Goal: Use online tool/utility: Utilize a website feature to perform a specific function

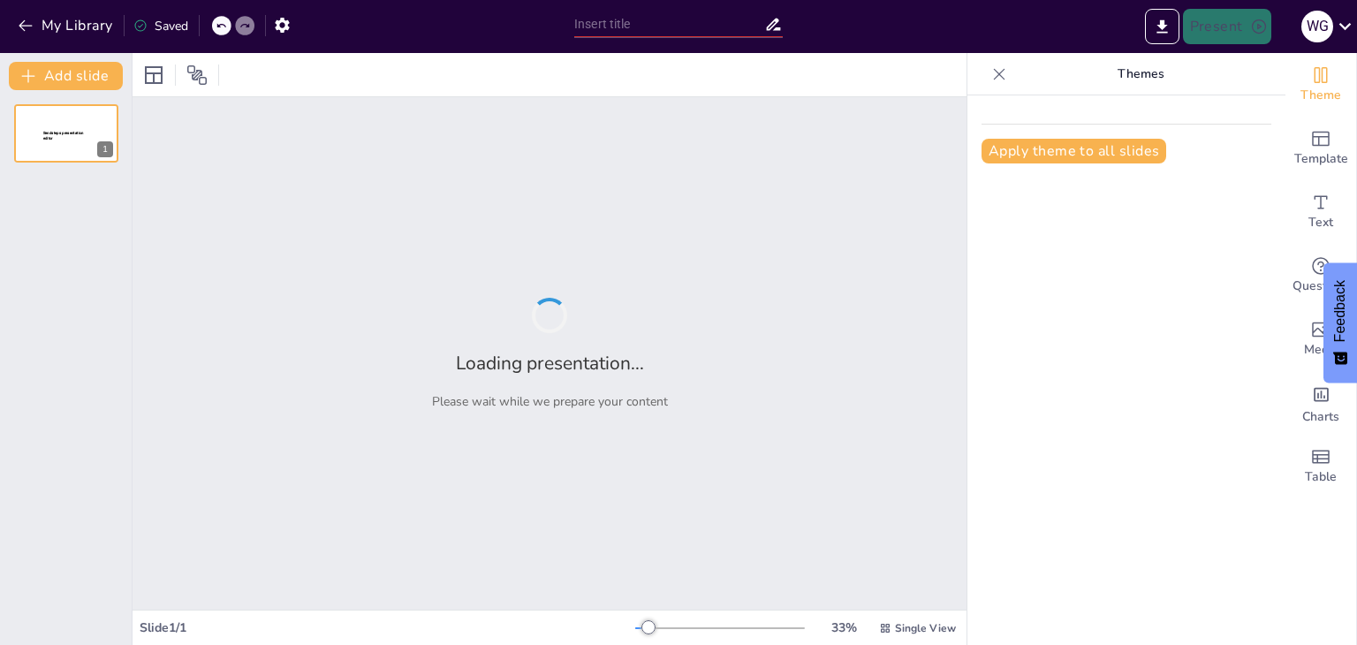
type input "Desarrollo Empresarial: Misión, Visión y Análisis FODA en la Innovación"
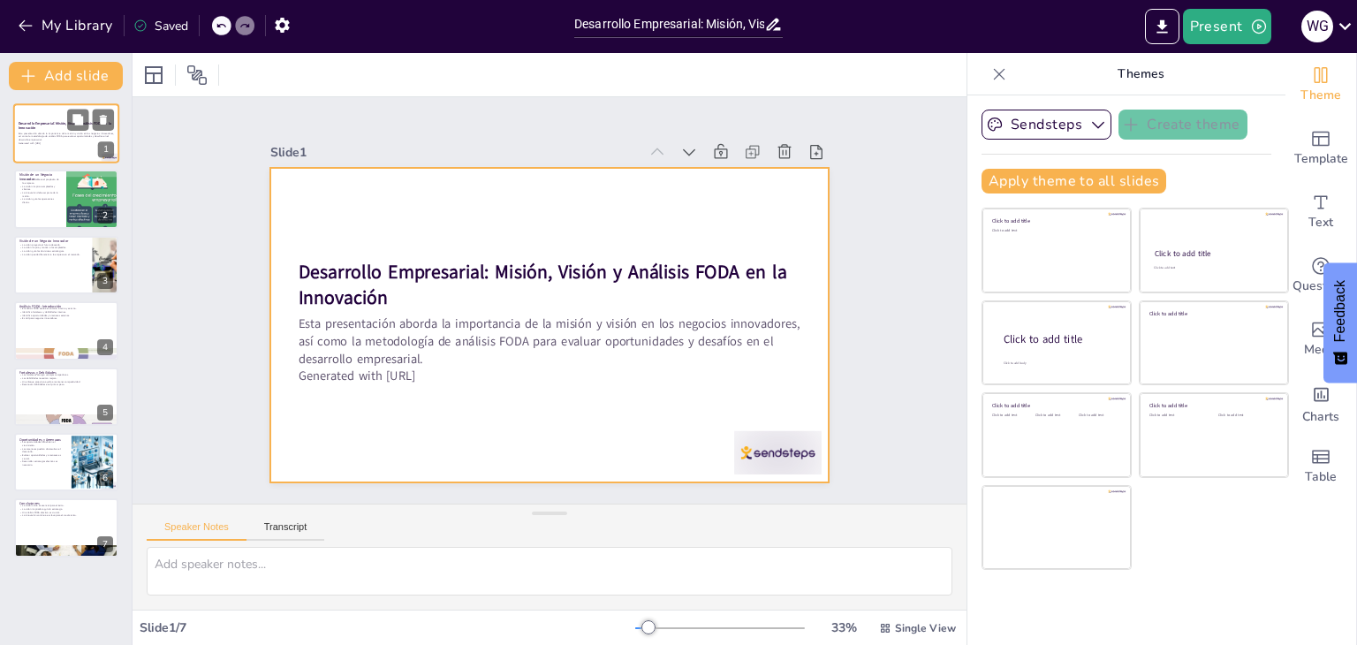
click at [78, 148] on div at bounding box center [66, 133] width 106 height 60
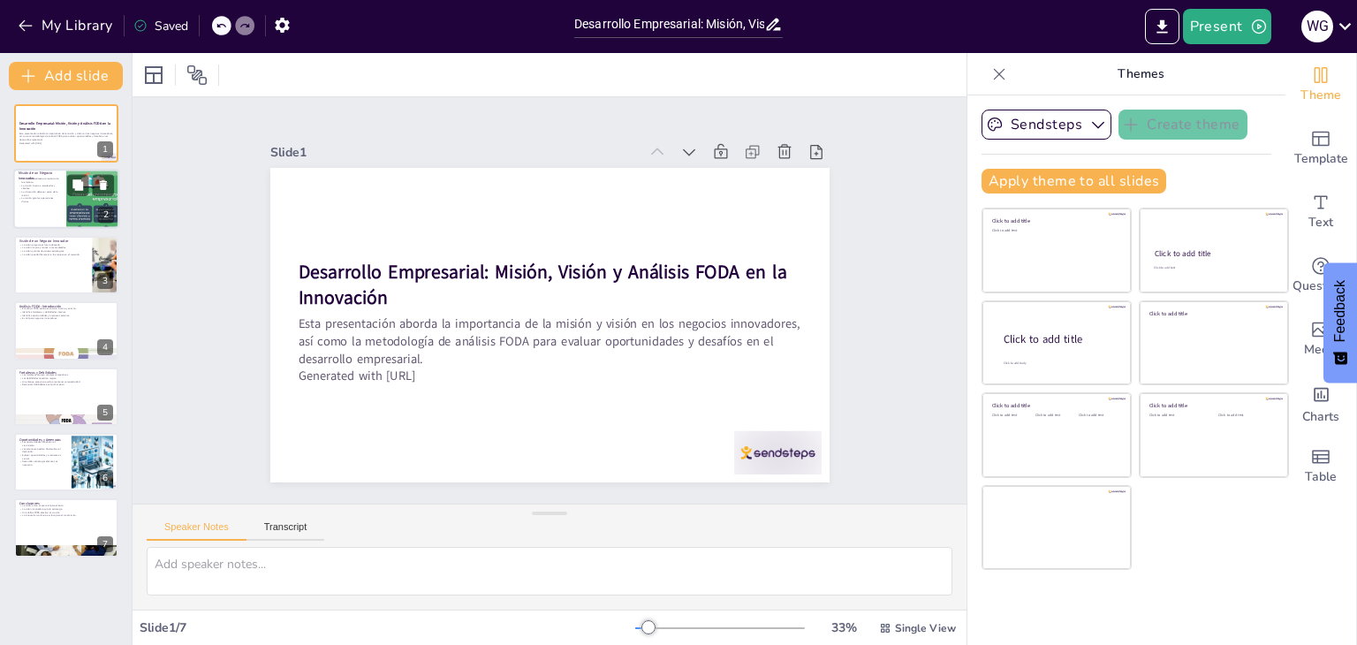
click at [49, 203] on div at bounding box center [66, 200] width 106 height 60
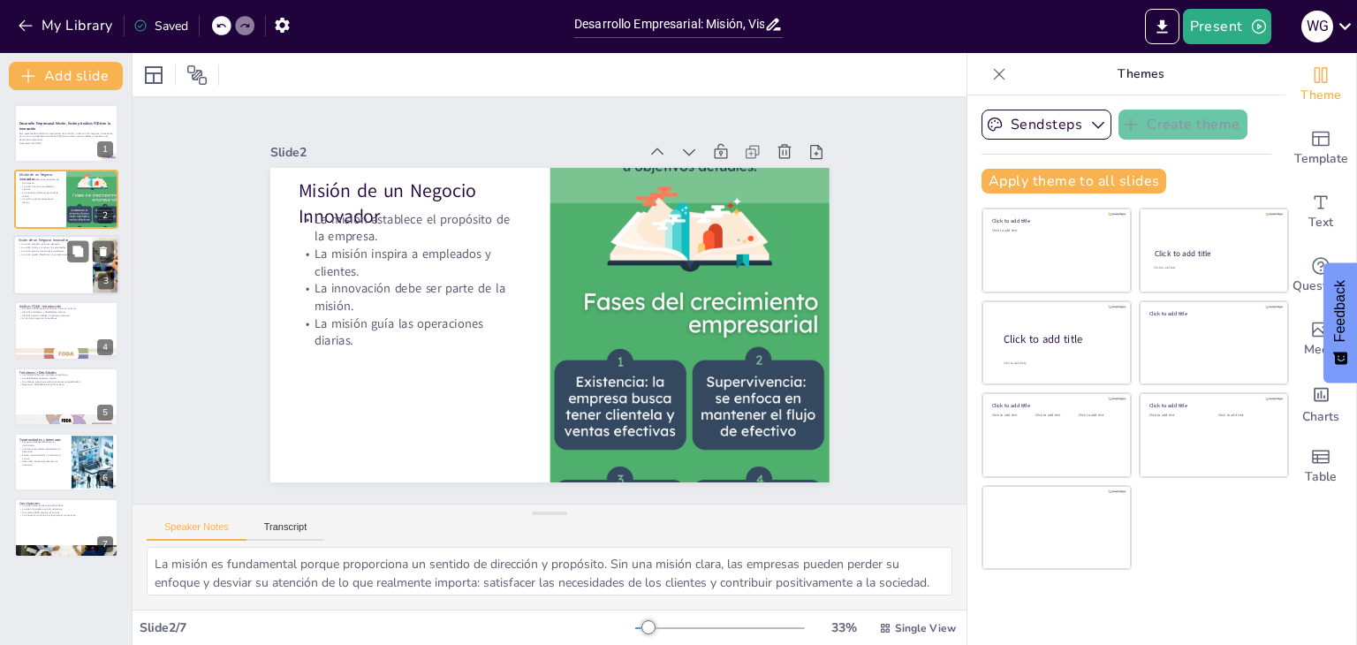
click at [52, 272] on div at bounding box center [66, 265] width 106 height 60
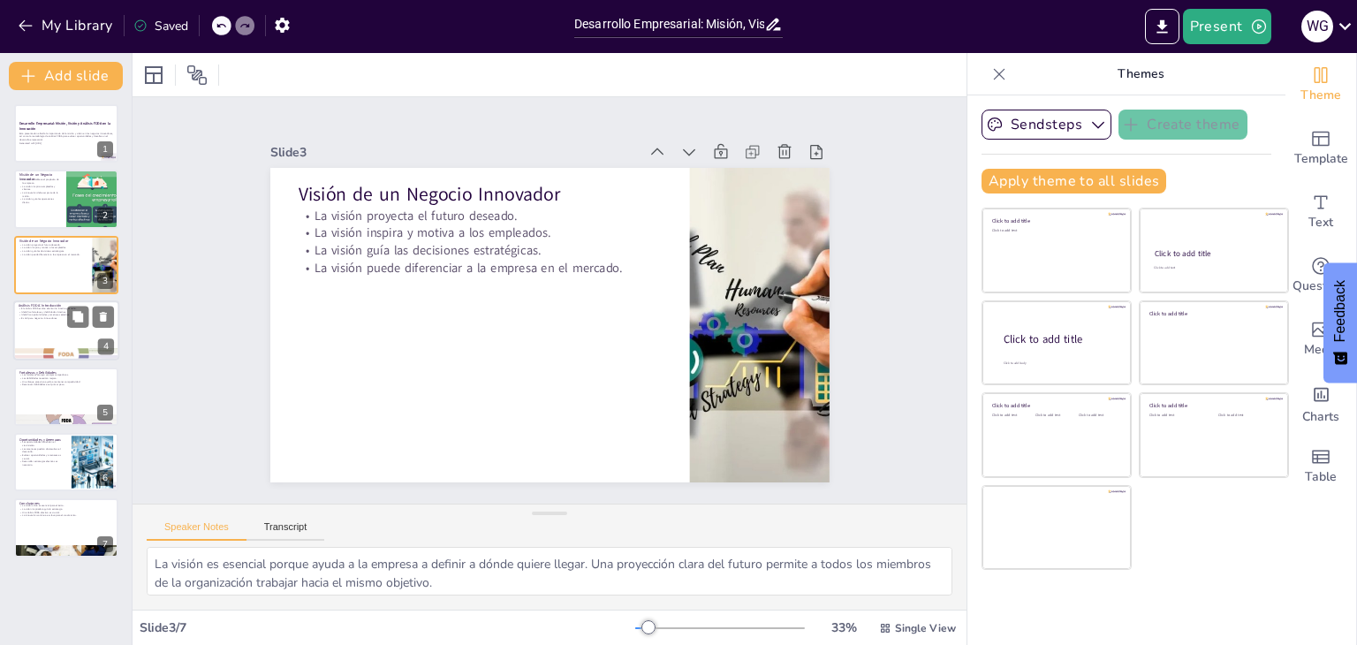
click at [49, 332] on div at bounding box center [66, 330] width 106 height 60
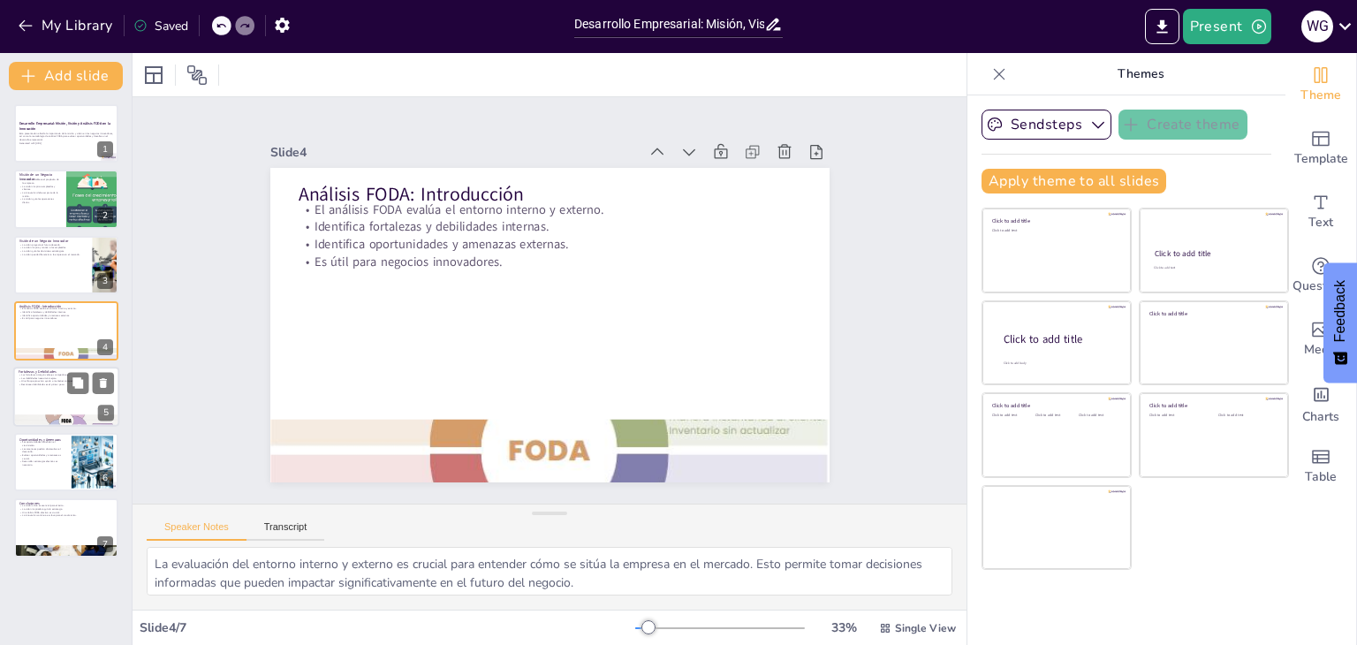
click at [53, 379] on p "Un enfoque proactivo ayuda a mantener competitividad." at bounding box center [66, 381] width 95 height 4
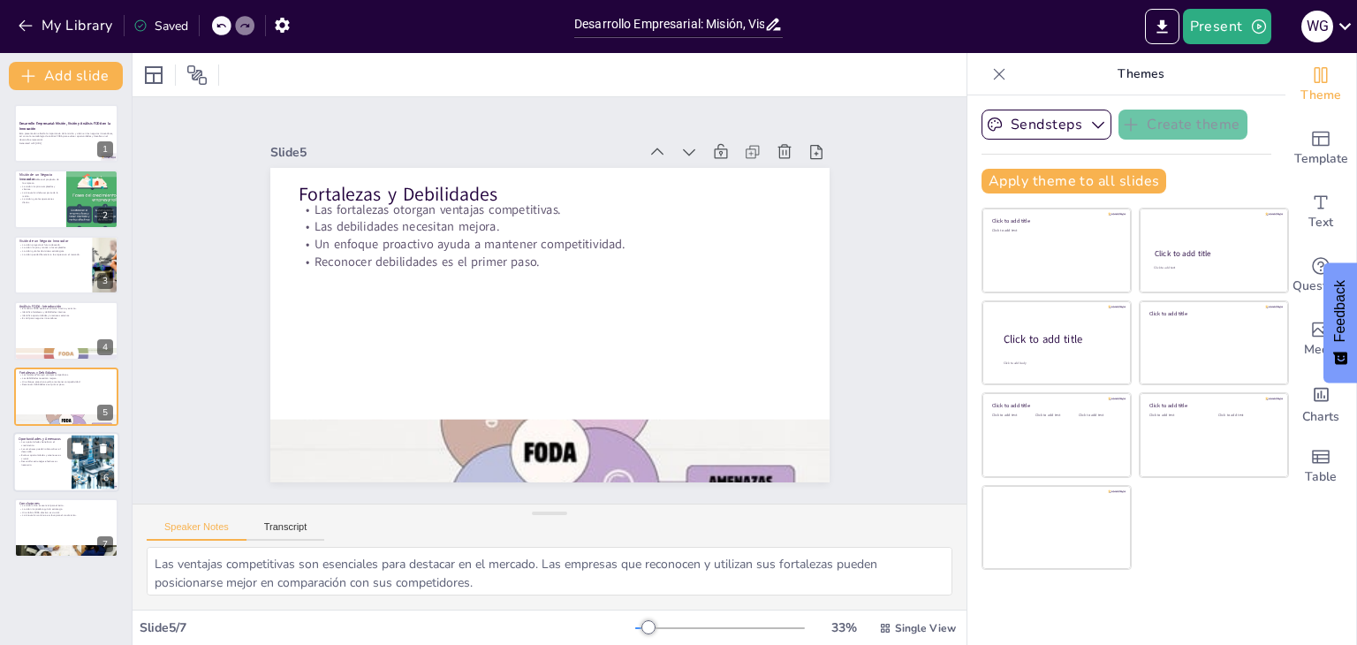
click at [52, 462] on p "Desarrollar estrategias efectivas es necesario." at bounding box center [43, 463] width 48 height 6
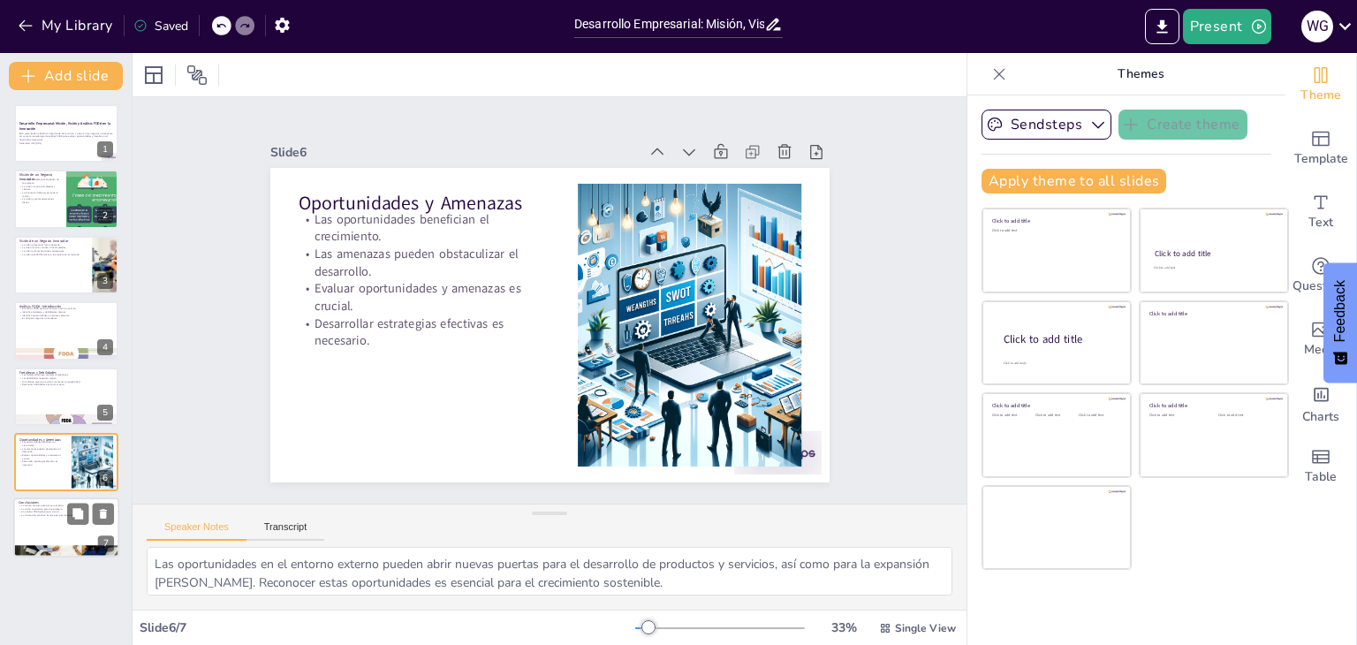
click at [54, 521] on div at bounding box center [66, 528] width 106 height 60
type textarea "Una misión bien definida proporciona un sentido de dirección y propósito, lo qu…"
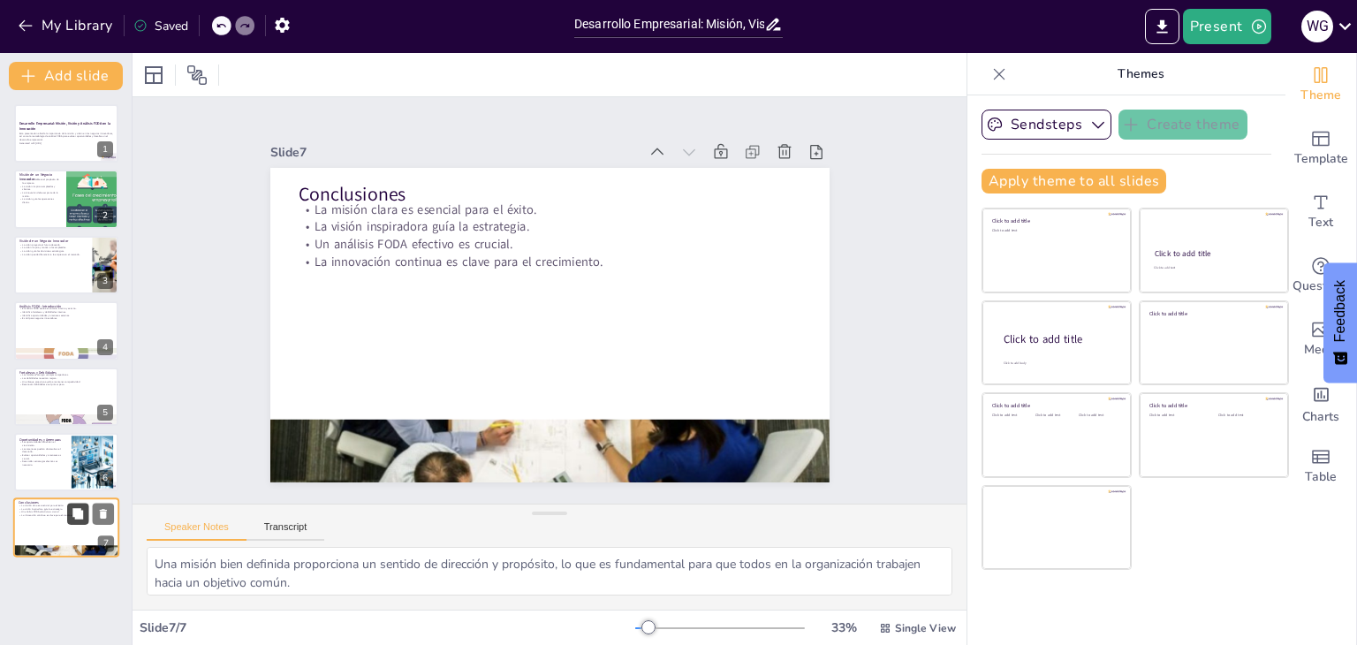
click at [79, 513] on icon at bounding box center [77, 513] width 11 height 11
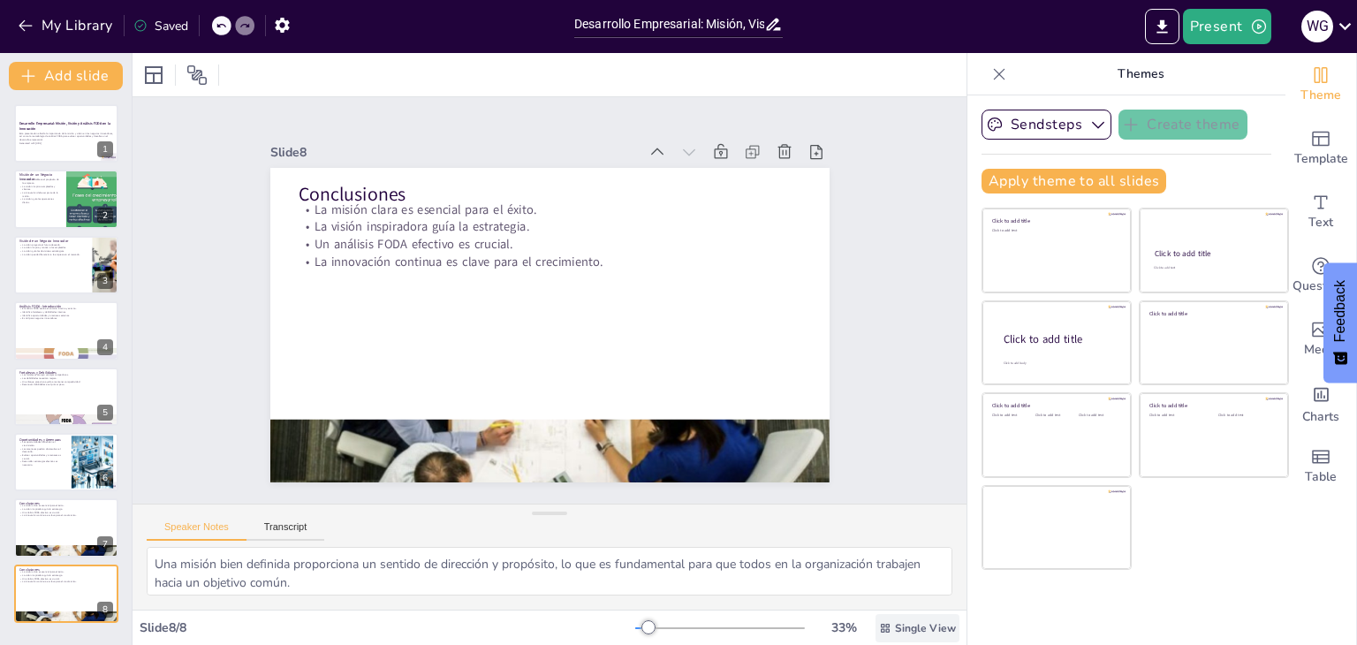
click at [895, 632] on span "Single View" at bounding box center [925, 628] width 61 height 14
click at [885, 589] on span "List View" at bounding box center [893, 589] width 93 height 17
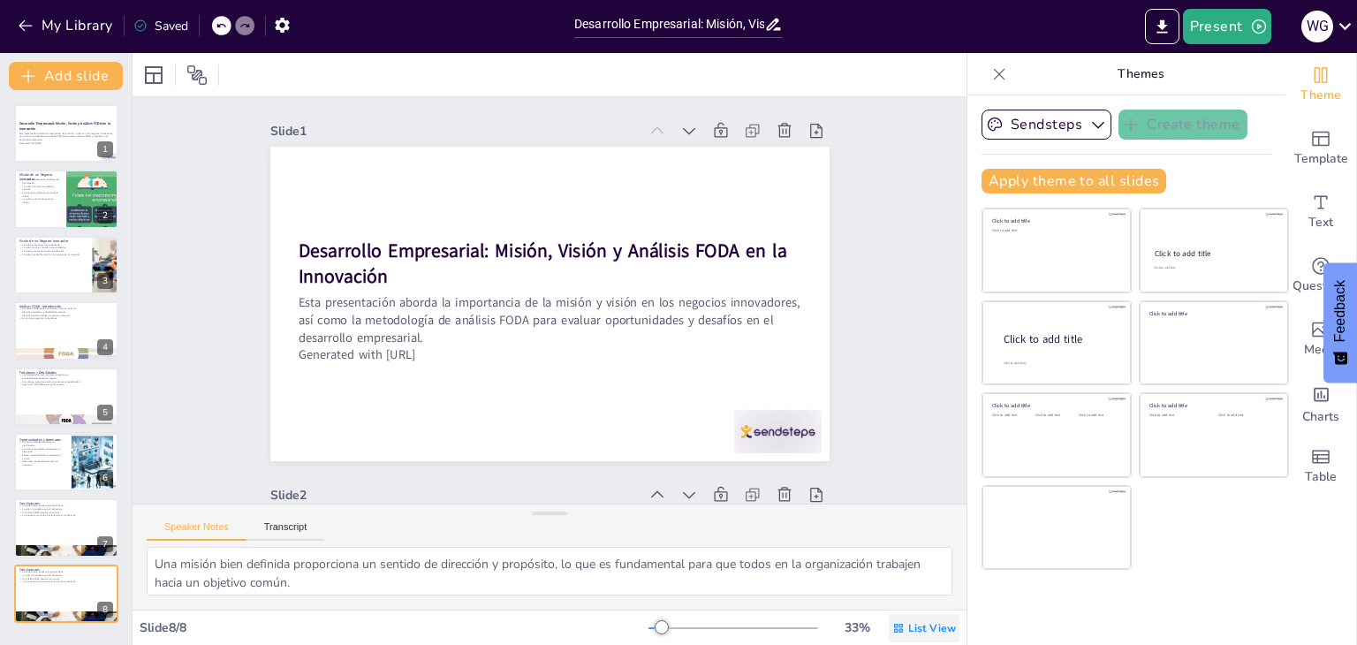
click at [912, 624] on span "List View" at bounding box center [933, 628] width 48 height 14
click at [898, 559] on span "Single View" at bounding box center [899, 553] width 80 height 17
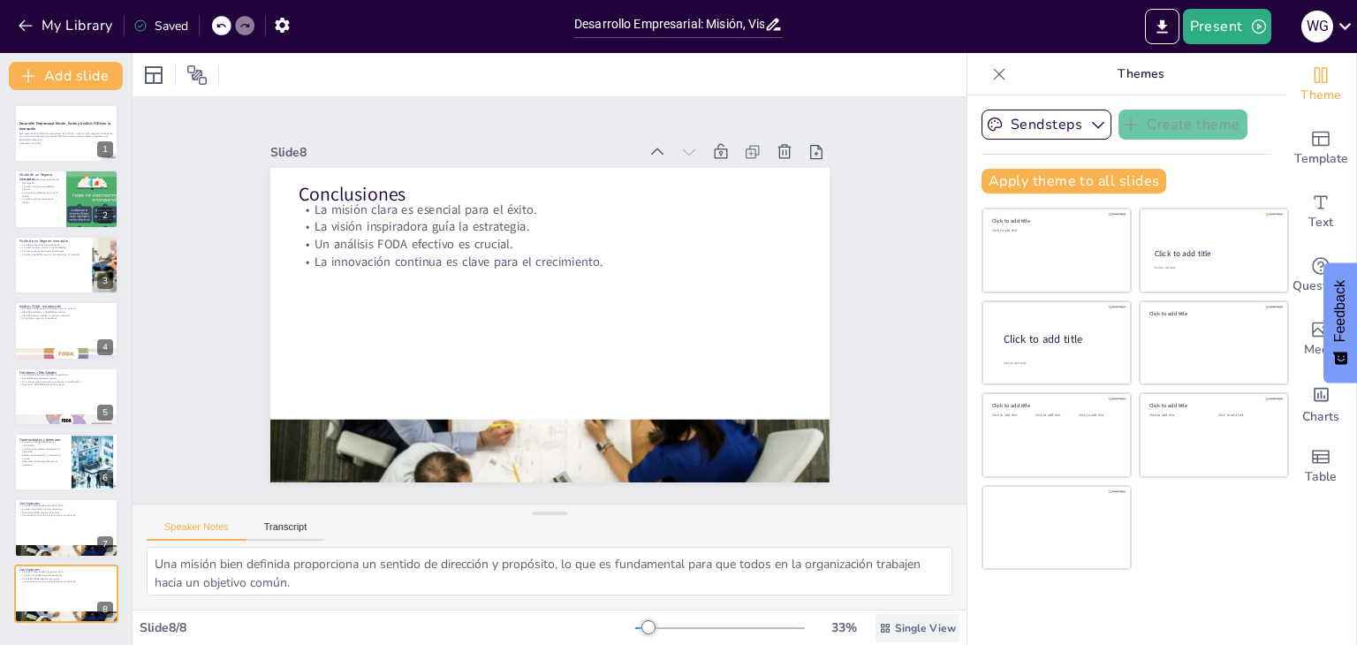
click at [897, 631] on span "Single View" at bounding box center [925, 628] width 61 height 14
click at [890, 586] on span "List View" at bounding box center [893, 589] width 93 height 17
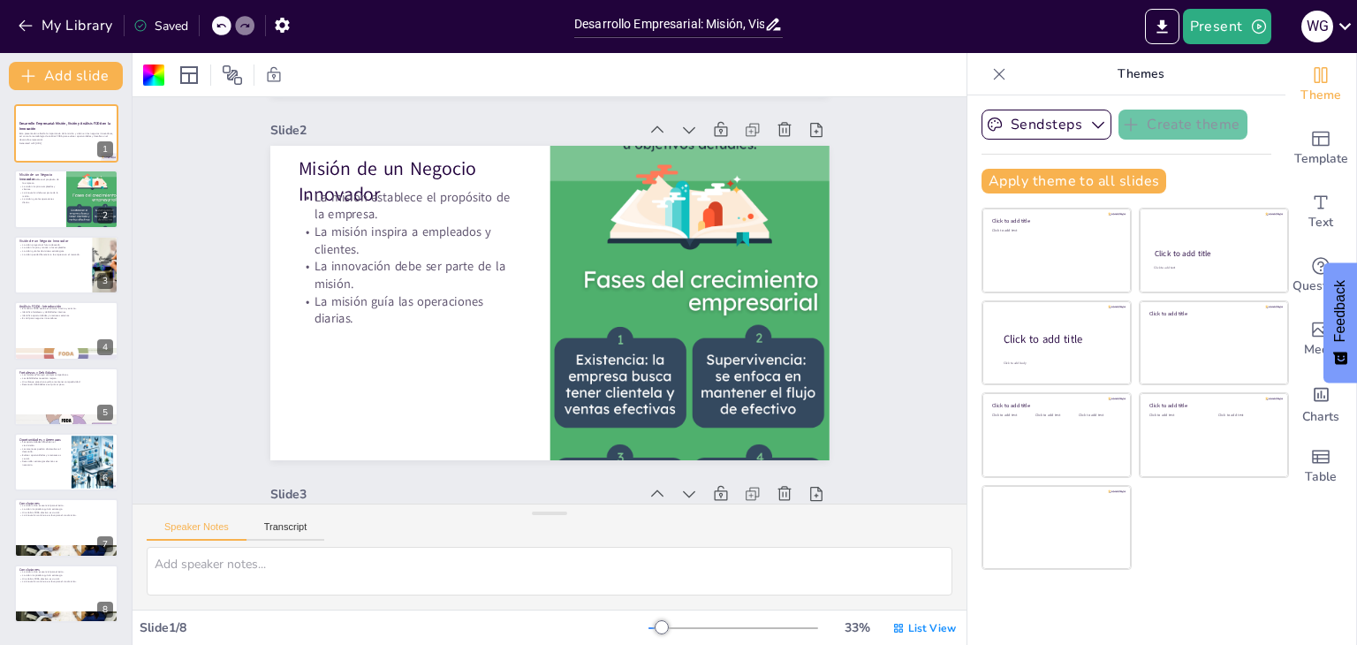
type textarea "La misión es fundamental porque proporciona un sentido de dirección y propósito…"
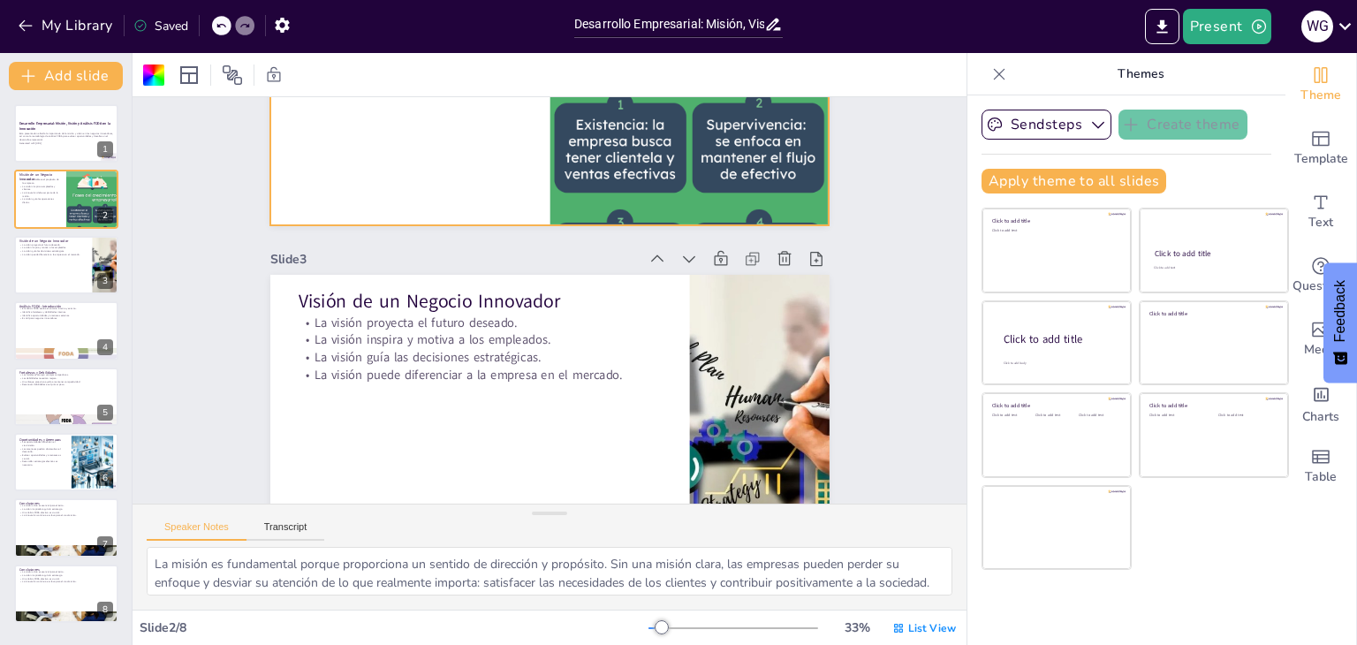
scroll to position [612, 0]
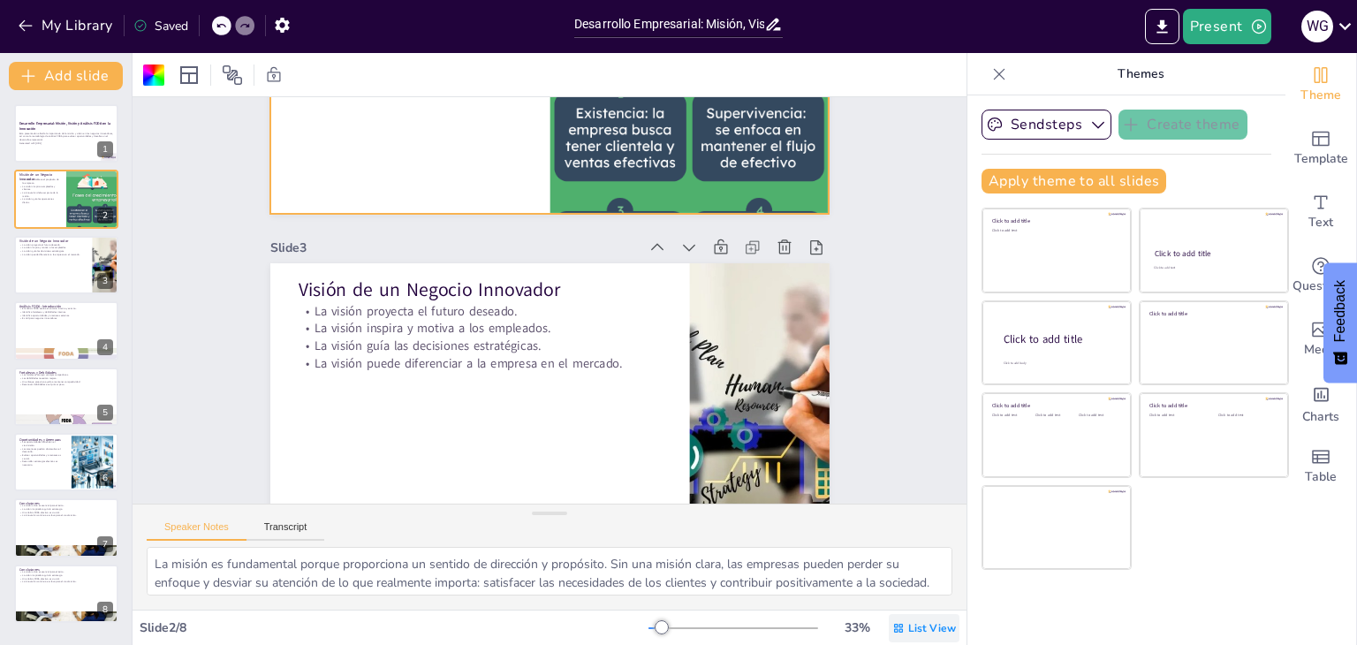
click at [932, 633] on span "List View" at bounding box center [933, 628] width 48 height 14
click at [895, 557] on span "Single View" at bounding box center [899, 553] width 80 height 17
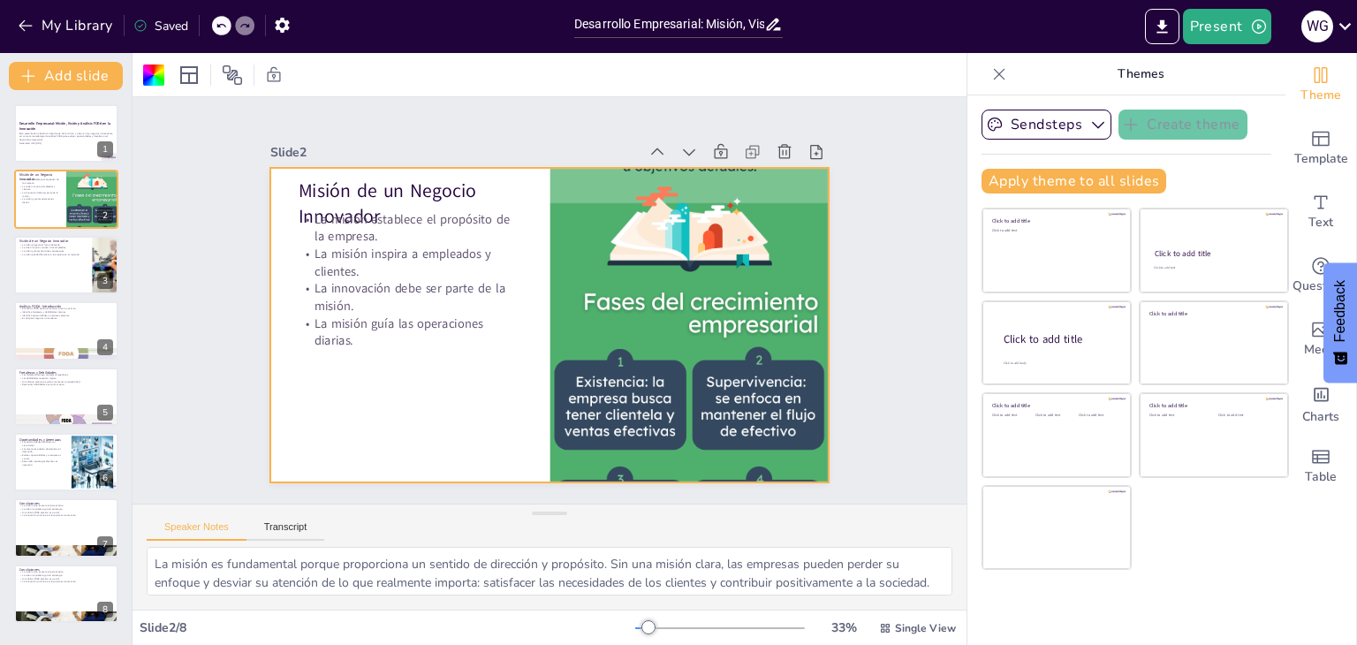
scroll to position [0, 0]
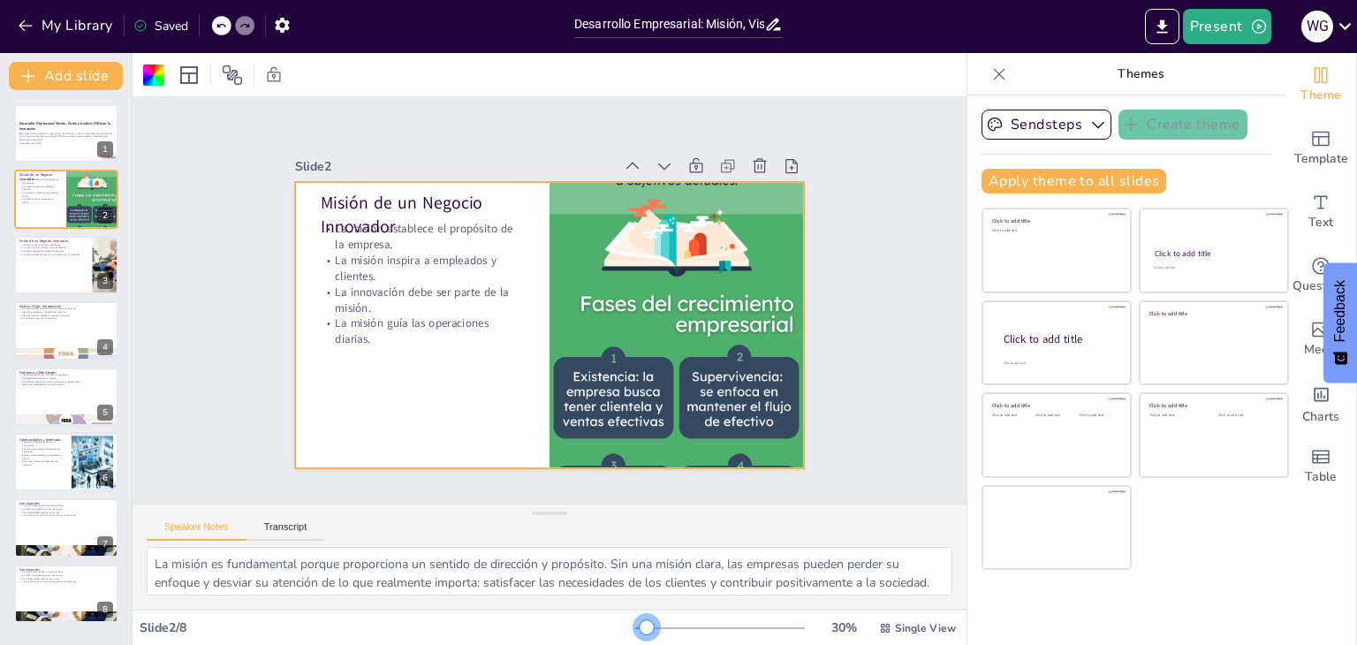
click at [640, 625] on div at bounding box center [647, 627] width 14 height 14
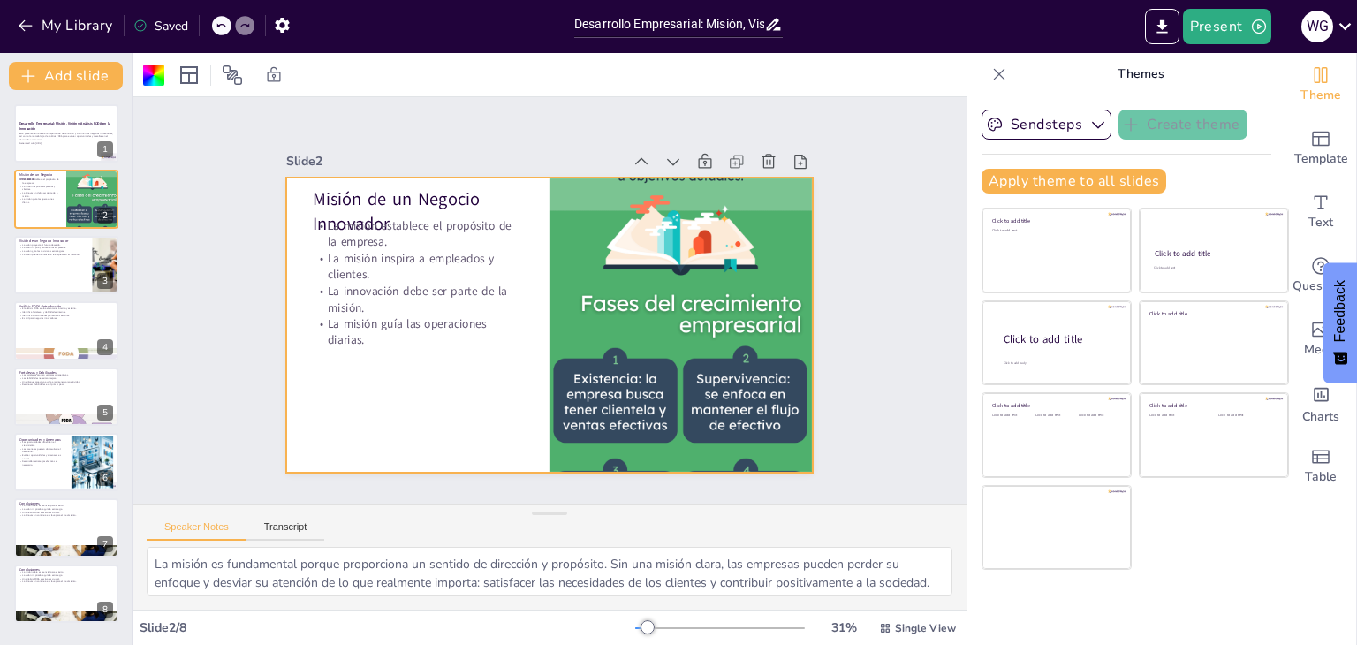
click at [840, 352] on div "Slide 1 Desarrollo Empresarial: Misión, Visión y Análisis FODA en la Innovación…" at bounding box center [550, 300] width 612 height 714
click at [492, 378] on div at bounding box center [568, 317] width 572 height 589
click at [492, 378] on div at bounding box center [533, 282] width 589 height 572
click at [152, 74] on div at bounding box center [153, 75] width 21 height 21
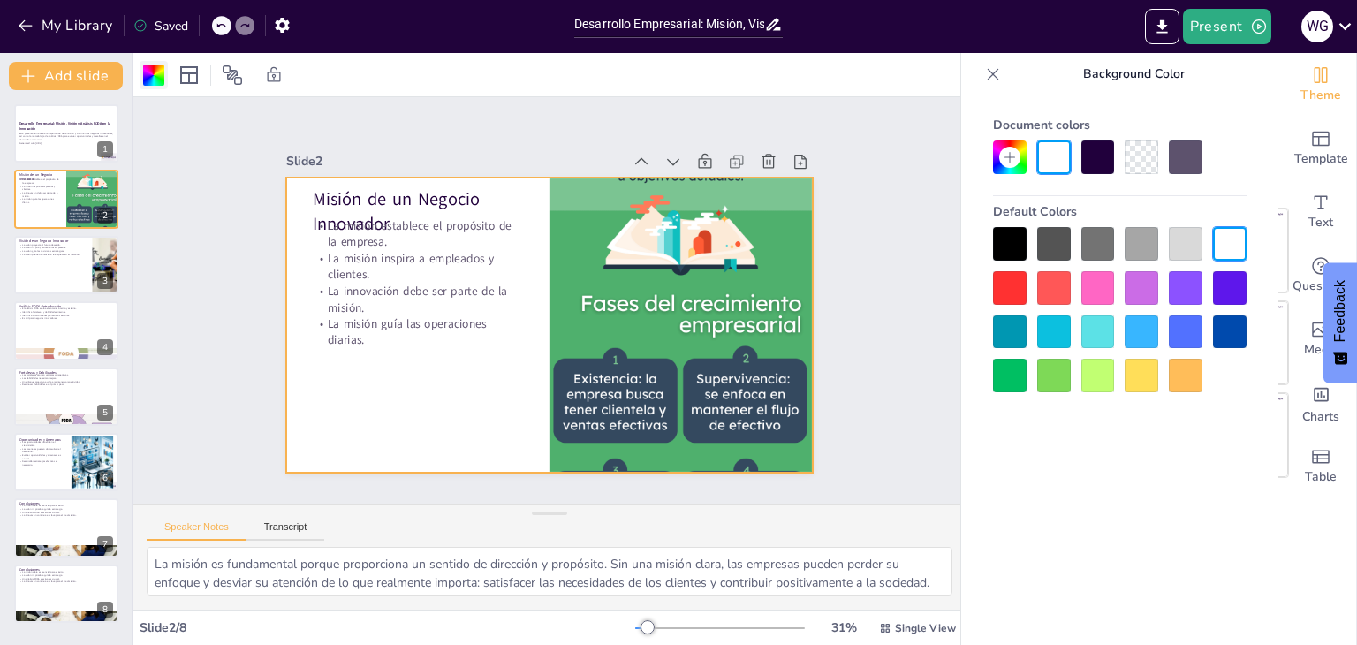
click at [152, 74] on div at bounding box center [153, 75] width 21 height 21
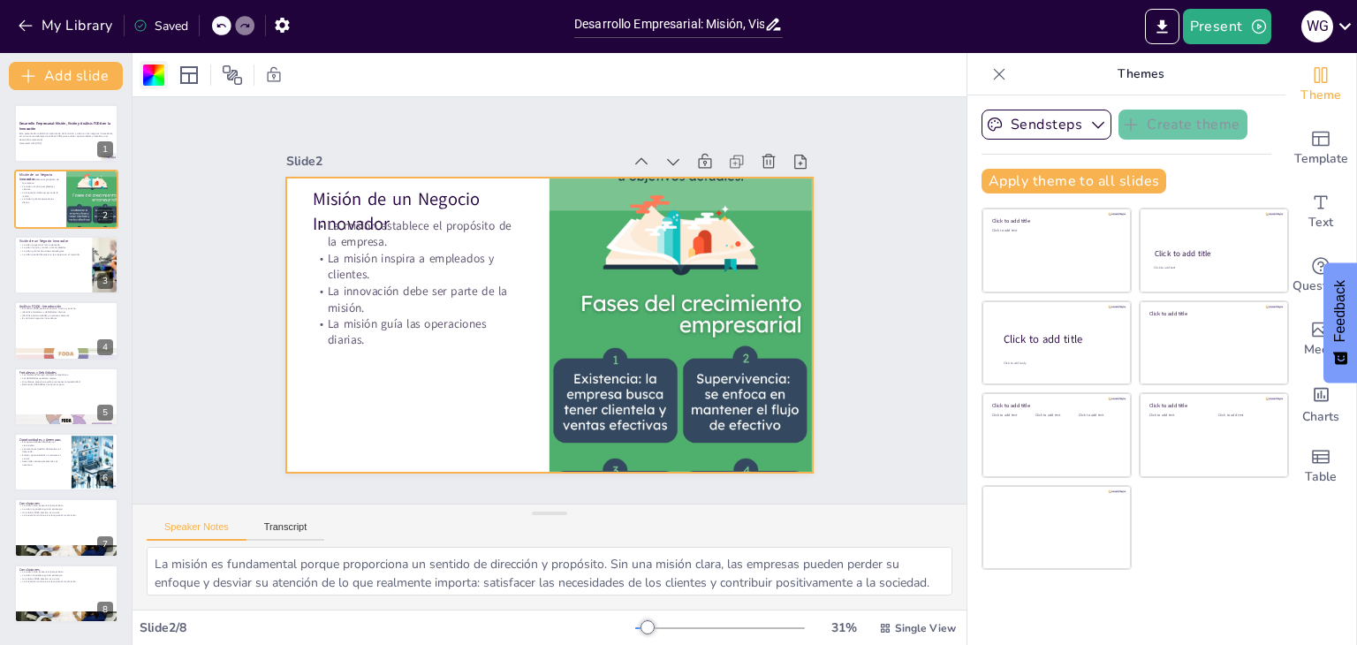
click at [152, 74] on div at bounding box center [153, 75] width 21 height 21
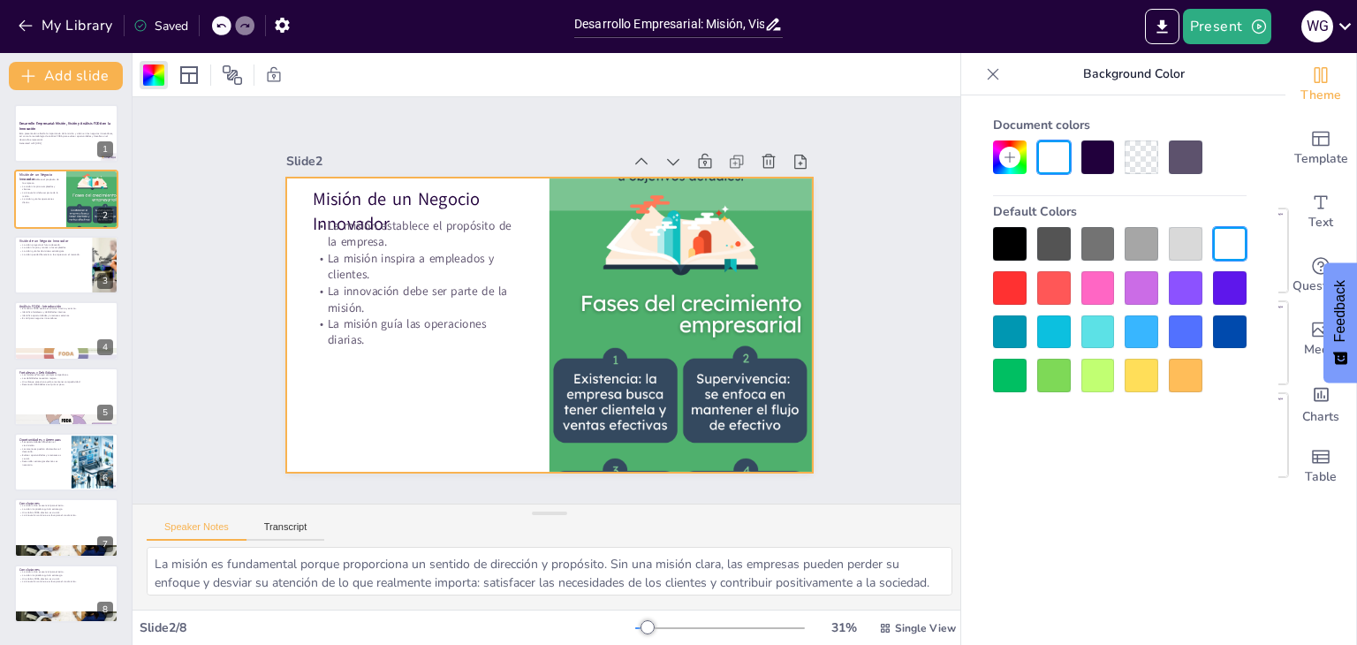
click at [1138, 338] on div at bounding box center [1142, 333] width 34 height 34
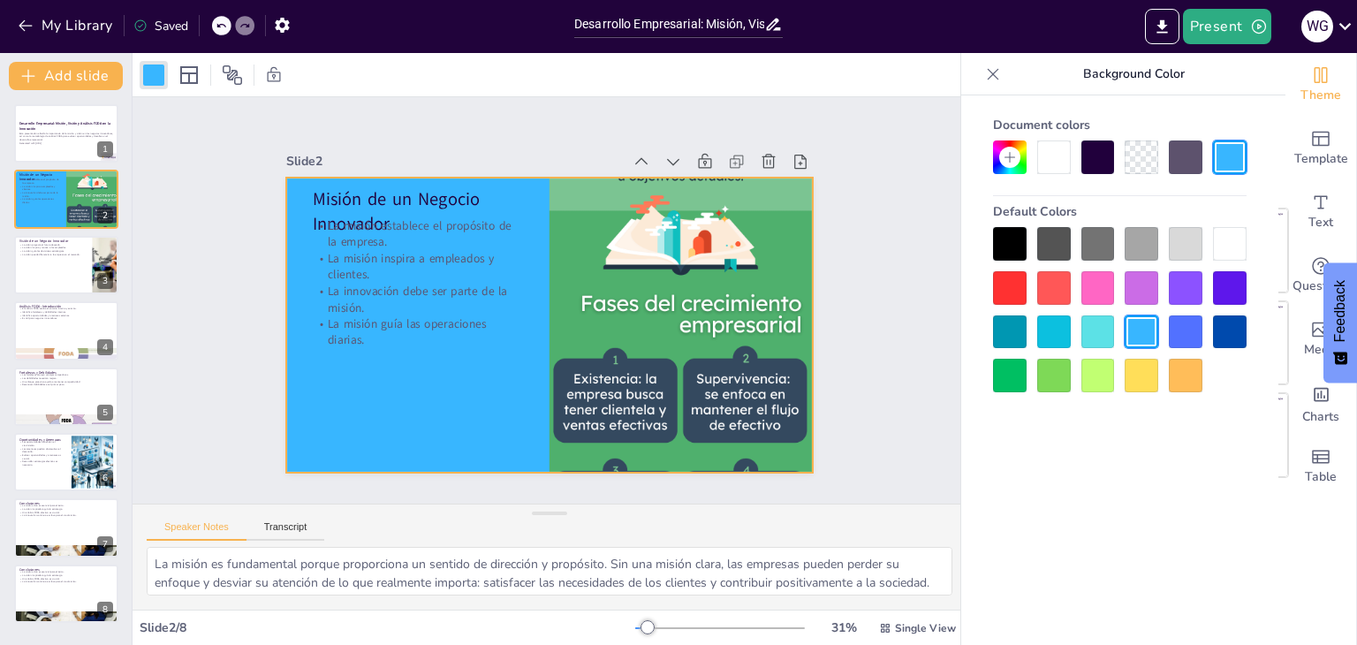
click at [1138, 338] on div at bounding box center [1142, 333] width 34 height 34
click at [1243, 237] on div at bounding box center [1230, 244] width 34 height 34
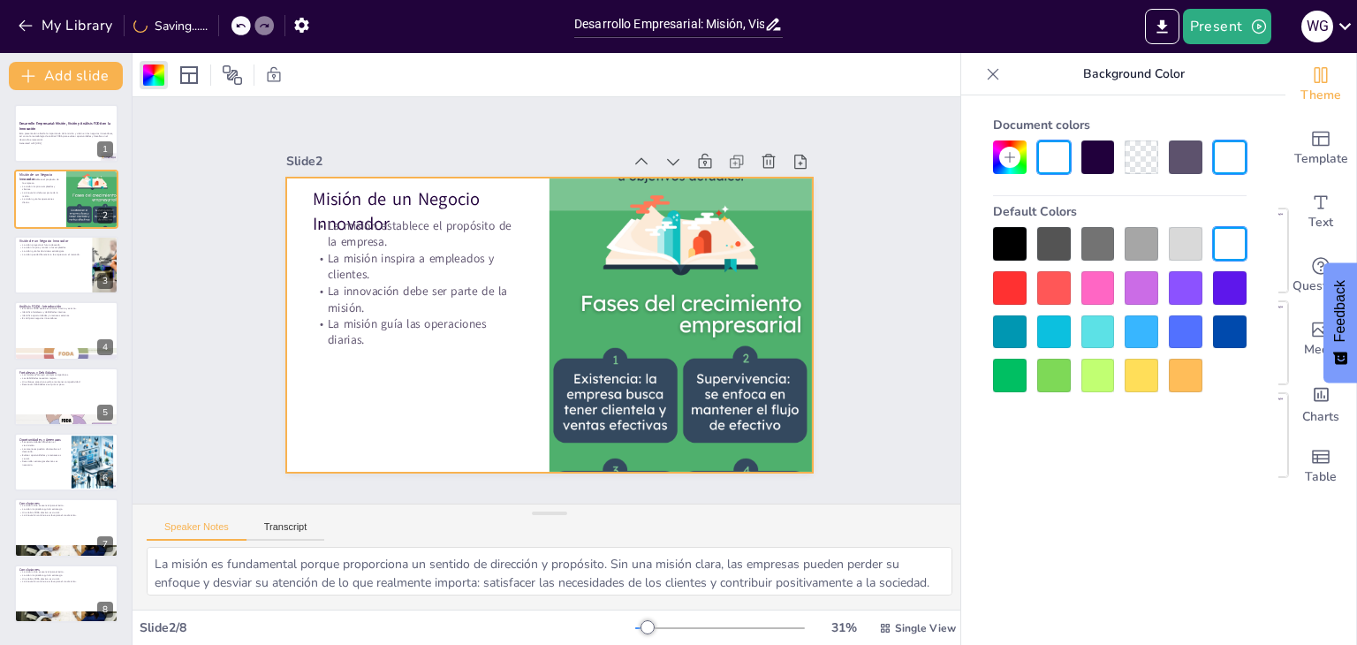
click at [1142, 167] on div at bounding box center [1142, 158] width 34 height 34
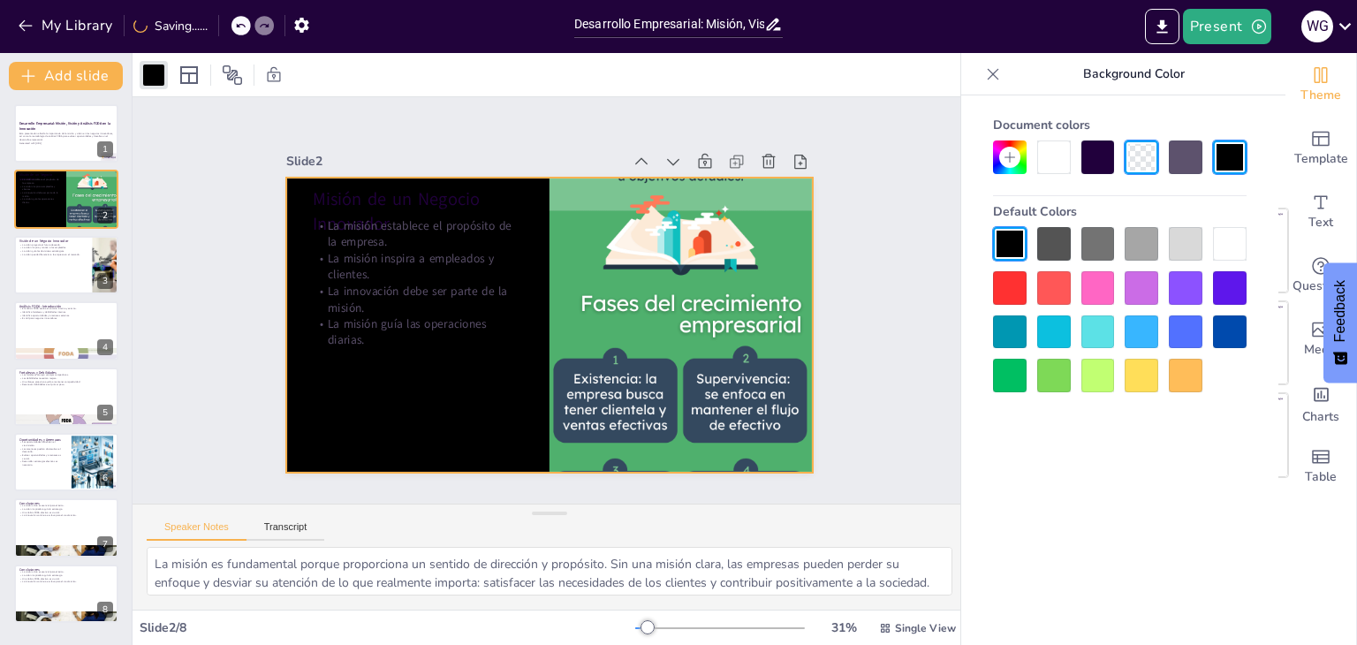
click at [1142, 167] on div at bounding box center [1142, 158] width 34 height 34
click at [1232, 156] on div at bounding box center [1230, 158] width 34 height 34
click at [1189, 156] on div at bounding box center [1186, 158] width 34 height 34
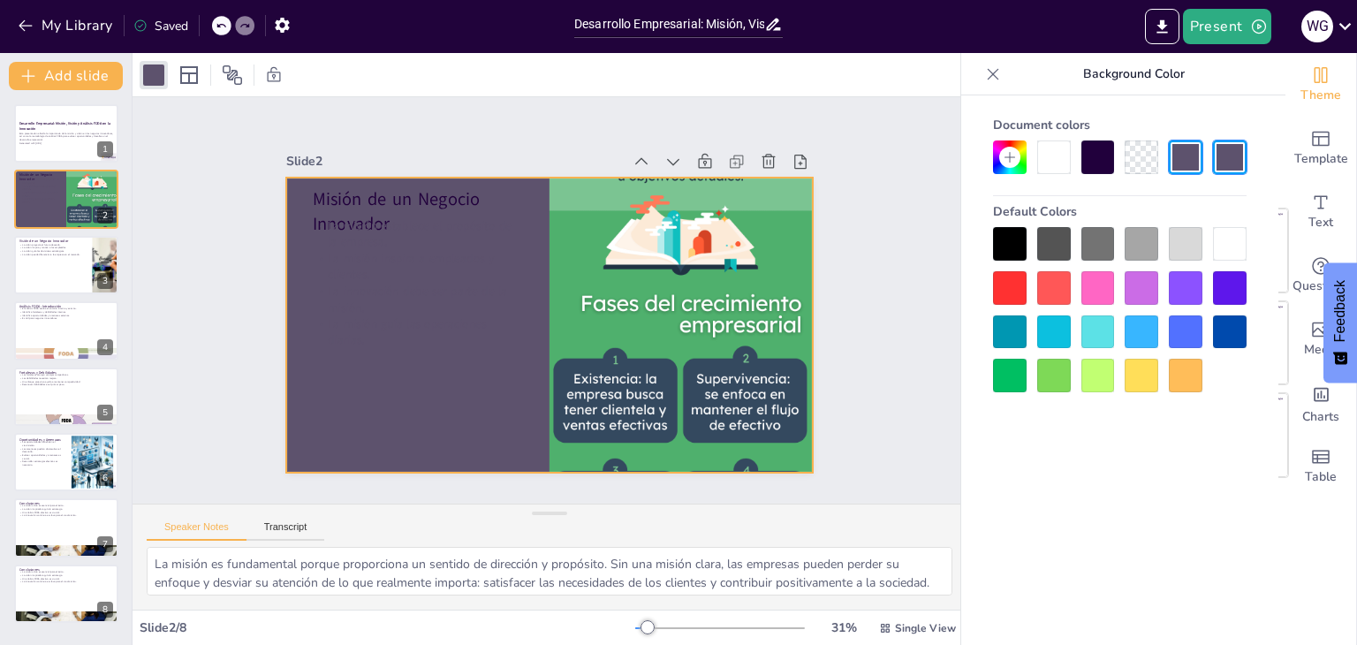
click at [1057, 156] on div at bounding box center [1055, 158] width 34 height 34
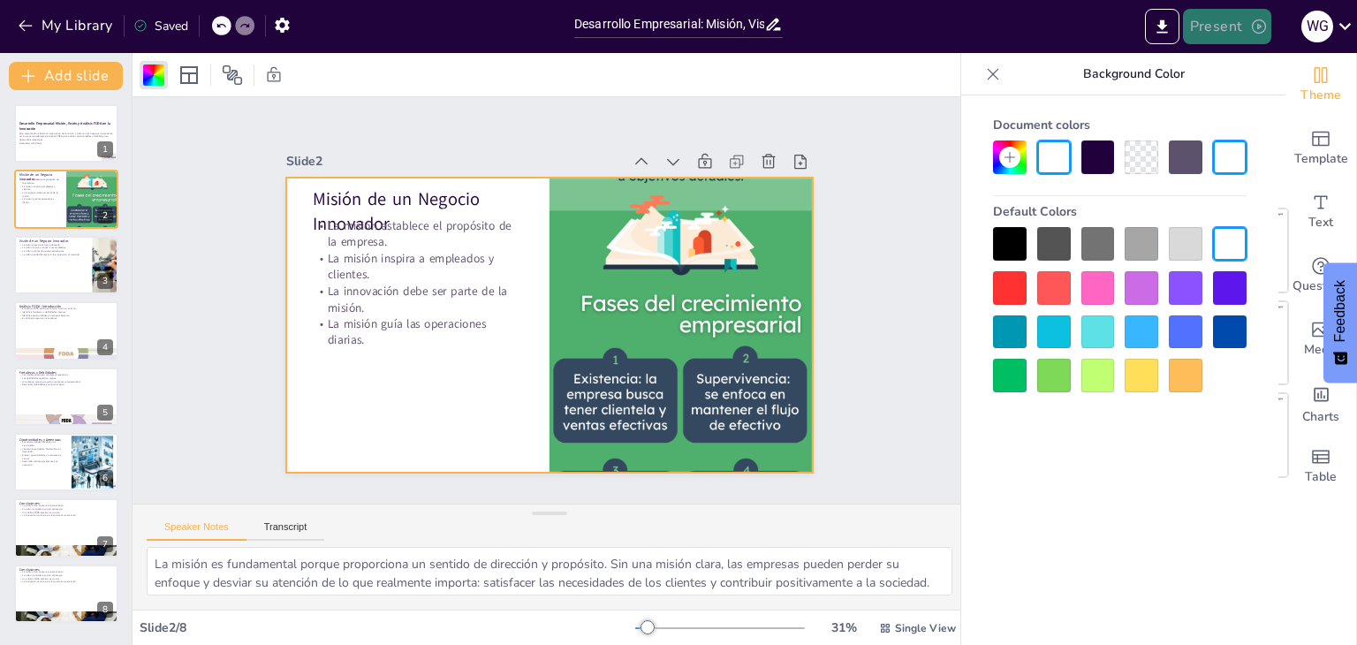
click at [1214, 27] on button "Present" at bounding box center [1227, 26] width 88 height 35
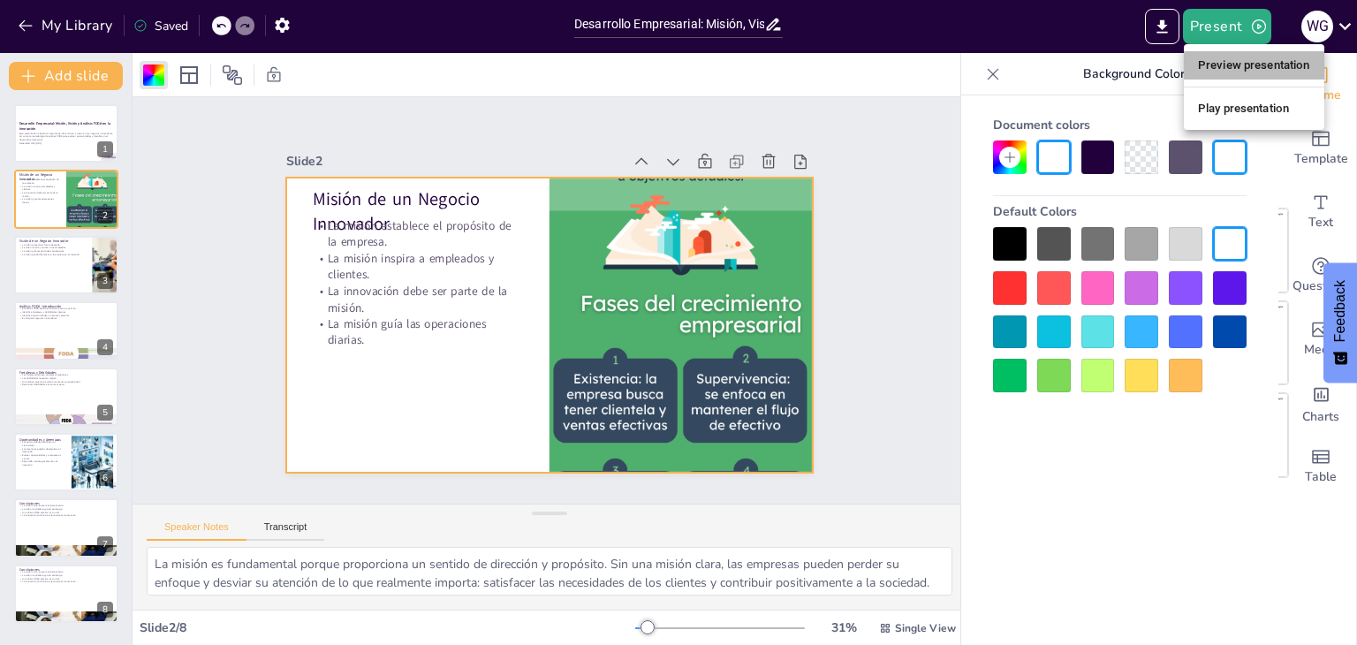
click at [1224, 66] on li "Preview presentation" at bounding box center [1254, 65] width 141 height 28
